Goal: Task Accomplishment & Management: Use online tool/utility

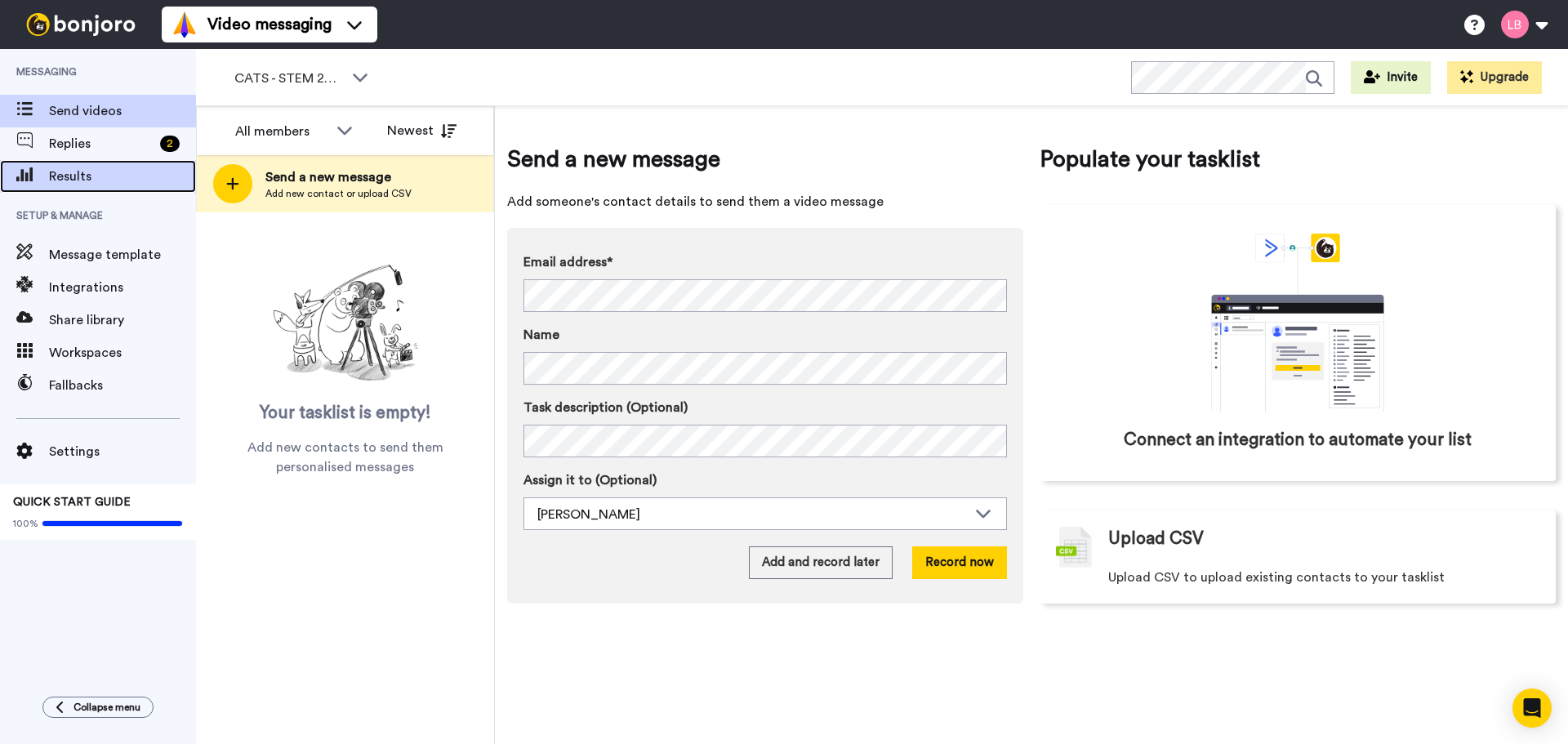
click at [77, 164] on div "Results" at bounding box center [98, 176] width 196 height 33
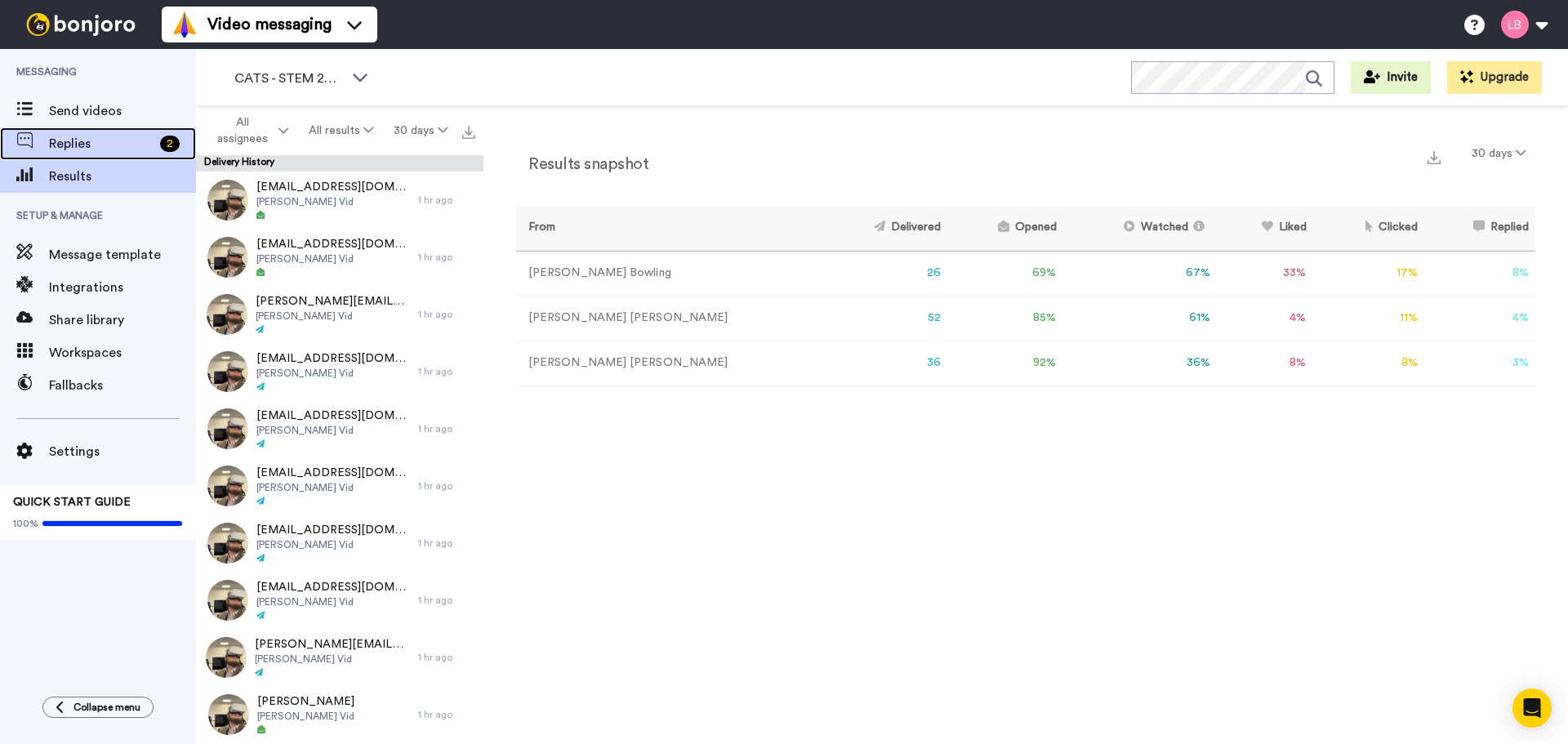
click at [118, 146] on span "Replies" at bounding box center [101, 143] width 104 height 20
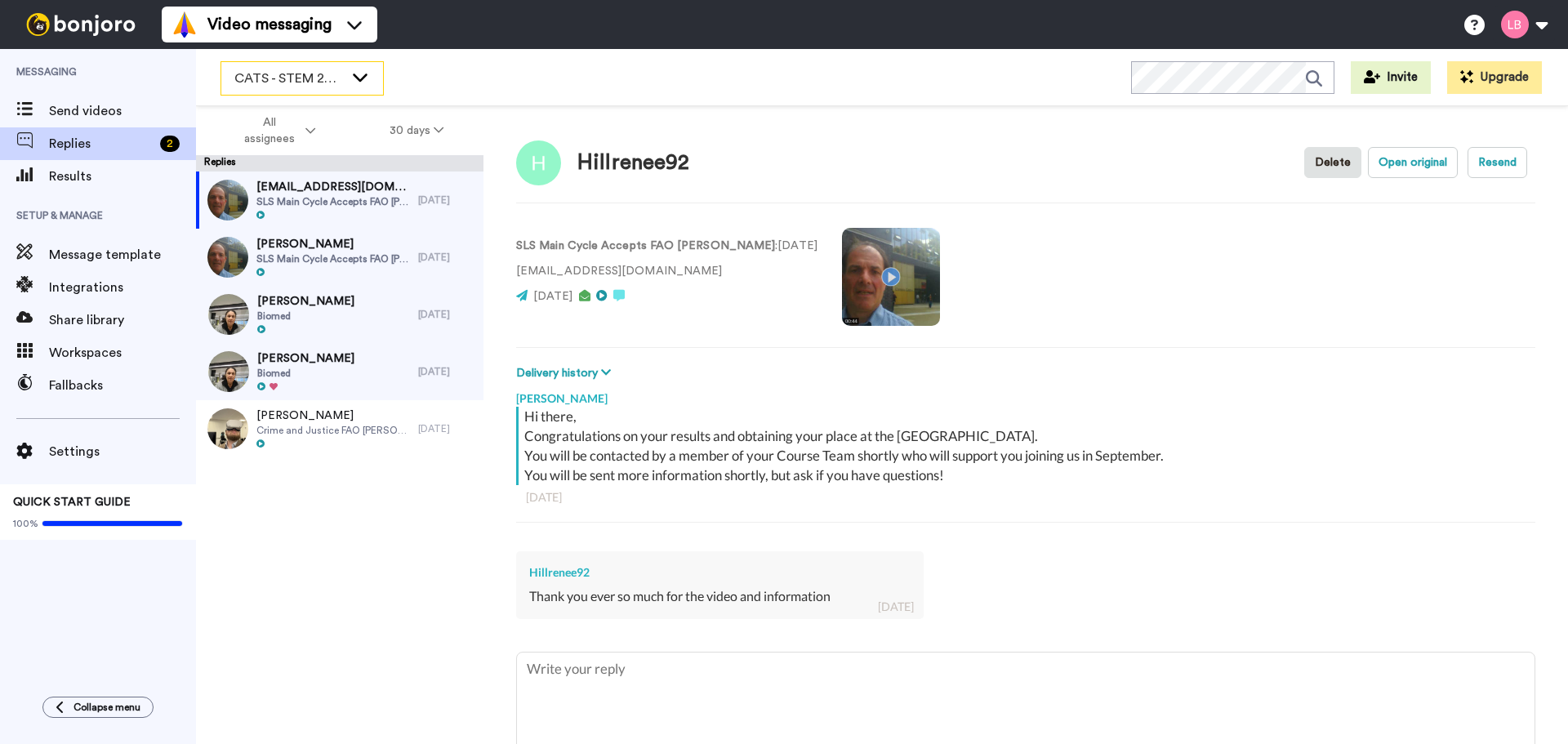
click at [319, 82] on span "CATS - STEM 2025" at bounding box center [289, 78] width 110 height 20
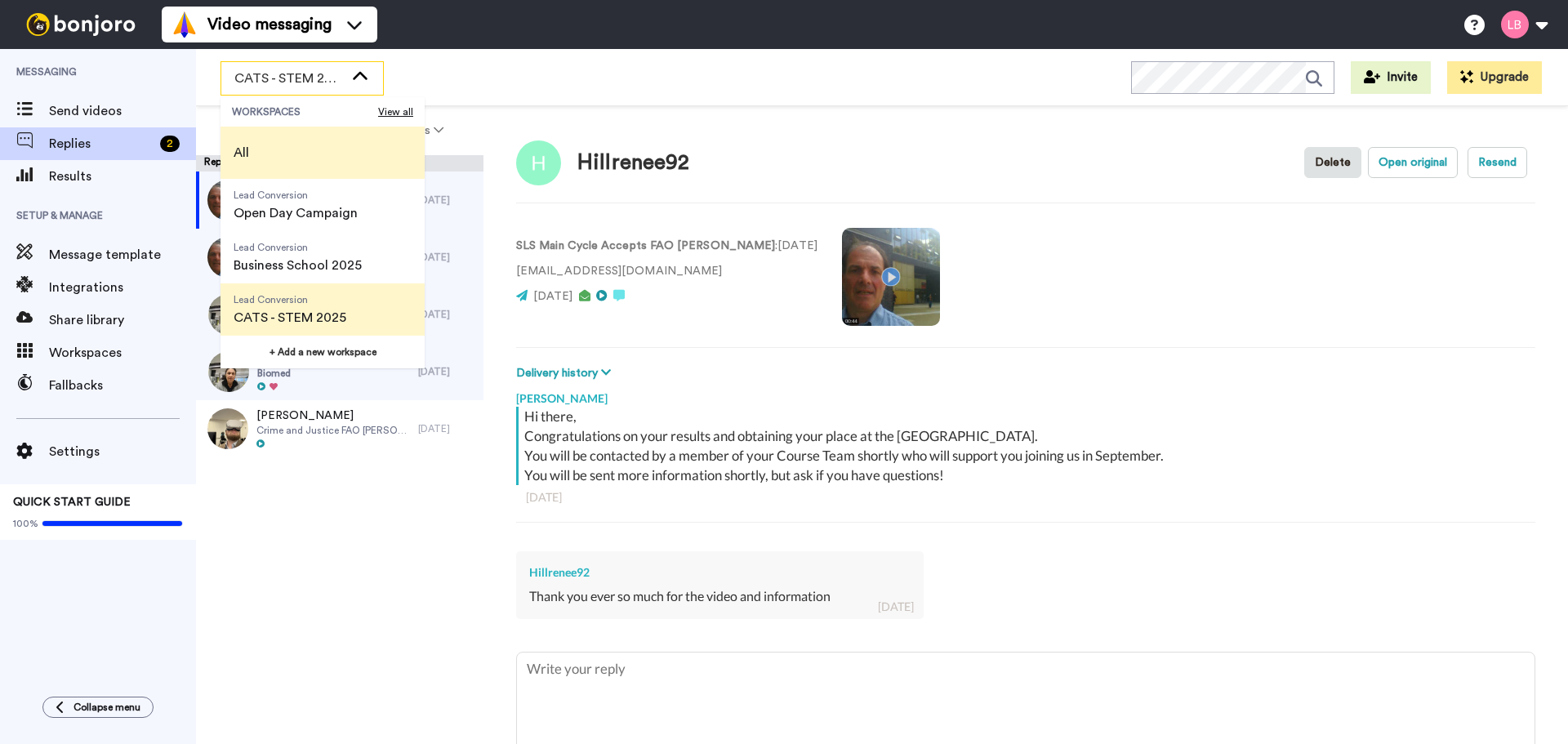
click at [298, 135] on li "All" at bounding box center [323, 152] width 204 height 52
type textarea "x"
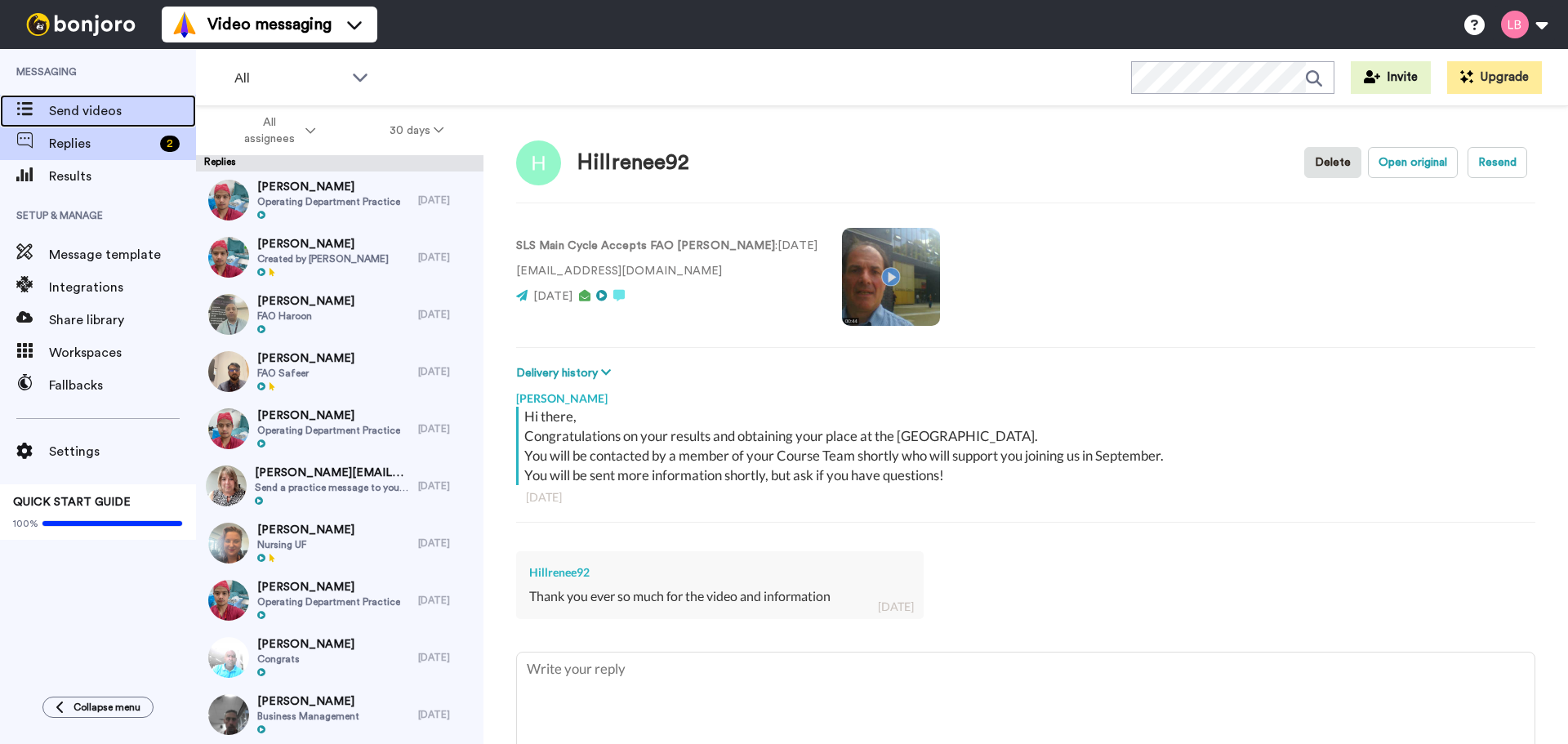
click at [94, 102] on span "Send videos" at bounding box center [122, 110] width 147 height 20
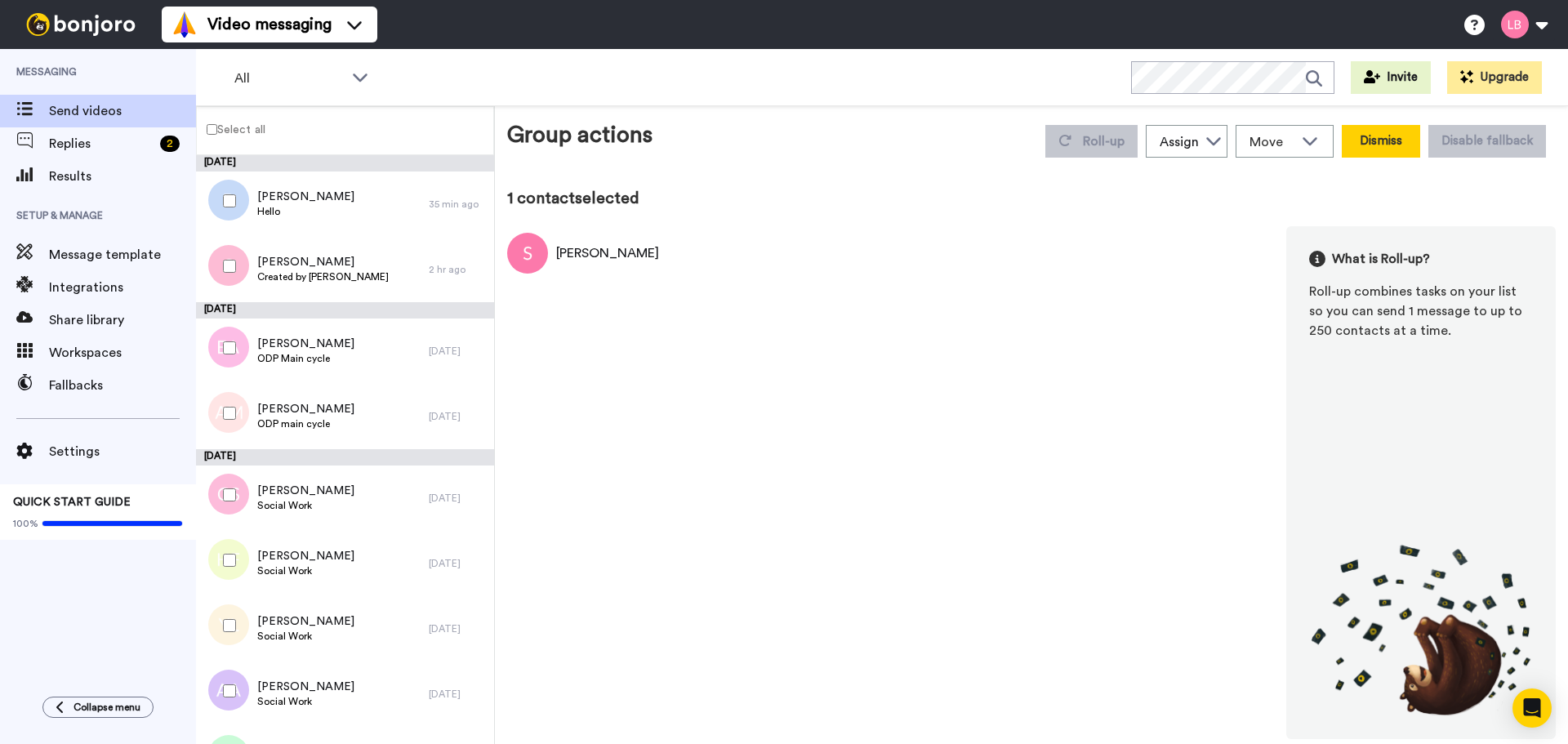
click at [1365, 140] on button "Dismiss" at bounding box center [1381, 141] width 79 height 33
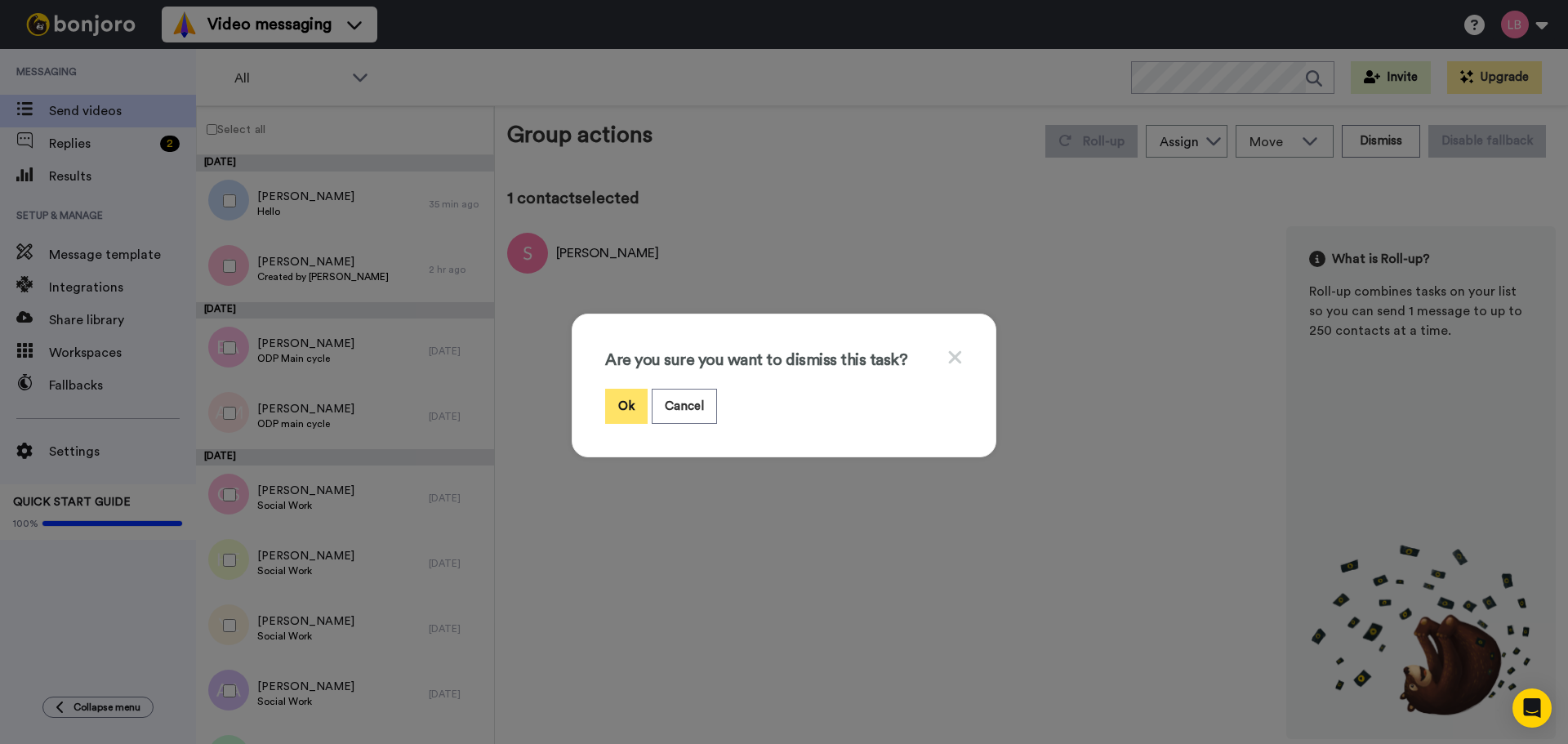
click at [625, 408] on button "Ok" at bounding box center [627, 406] width 43 height 35
